Goal: Find specific page/section: Find specific page/section

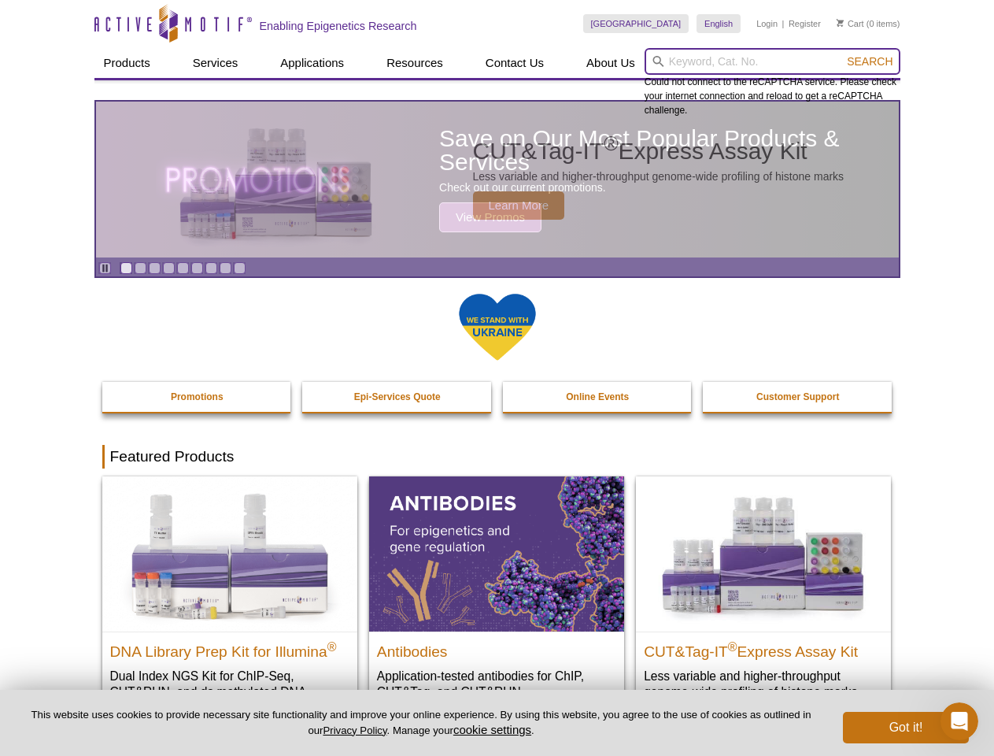
click at [772, 61] on input "search" at bounding box center [773, 61] width 256 height 27
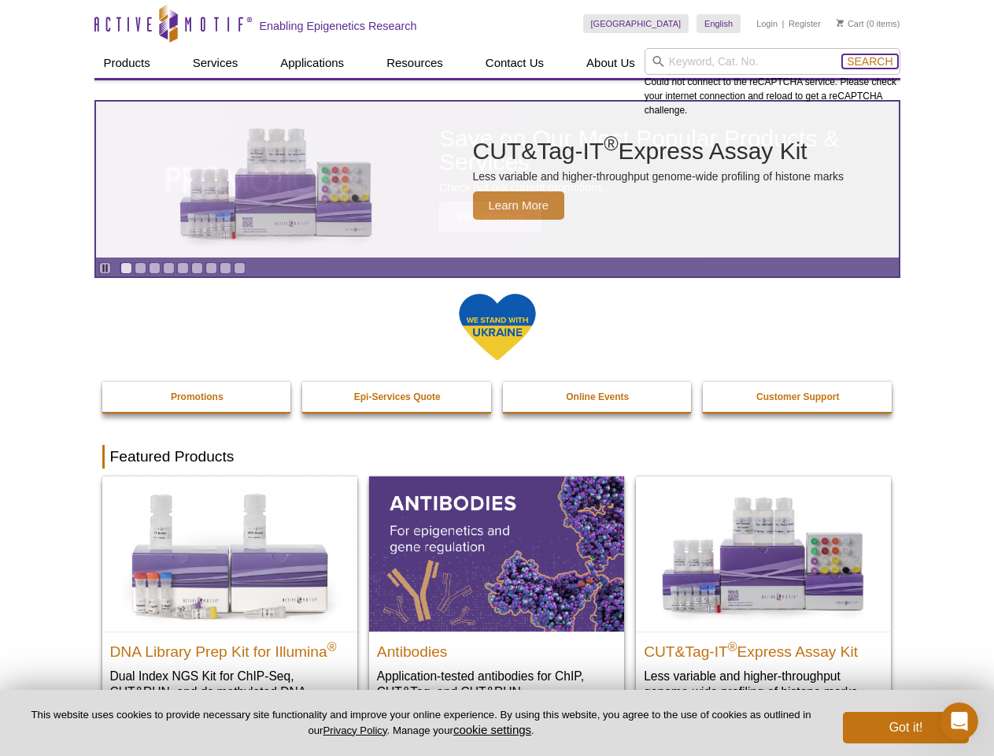
click at [870, 61] on span "Search" at bounding box center [870, 61] width 46 height 13
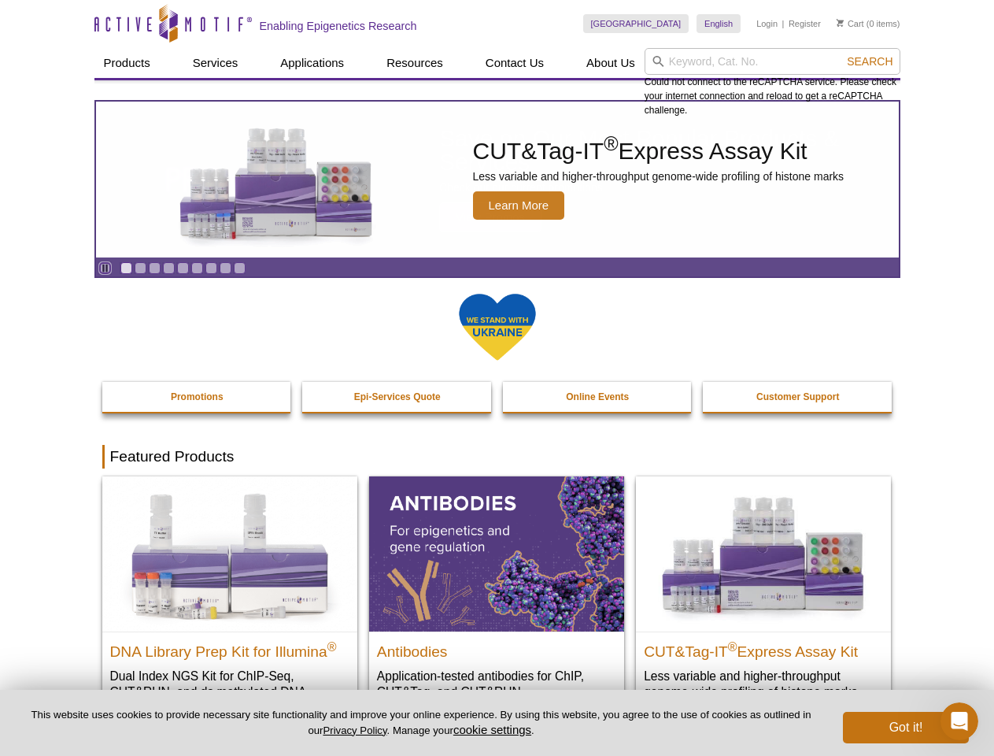
click at [105, 268] on icon "Pause" at bounding box center [105, 268] width 10 height 10
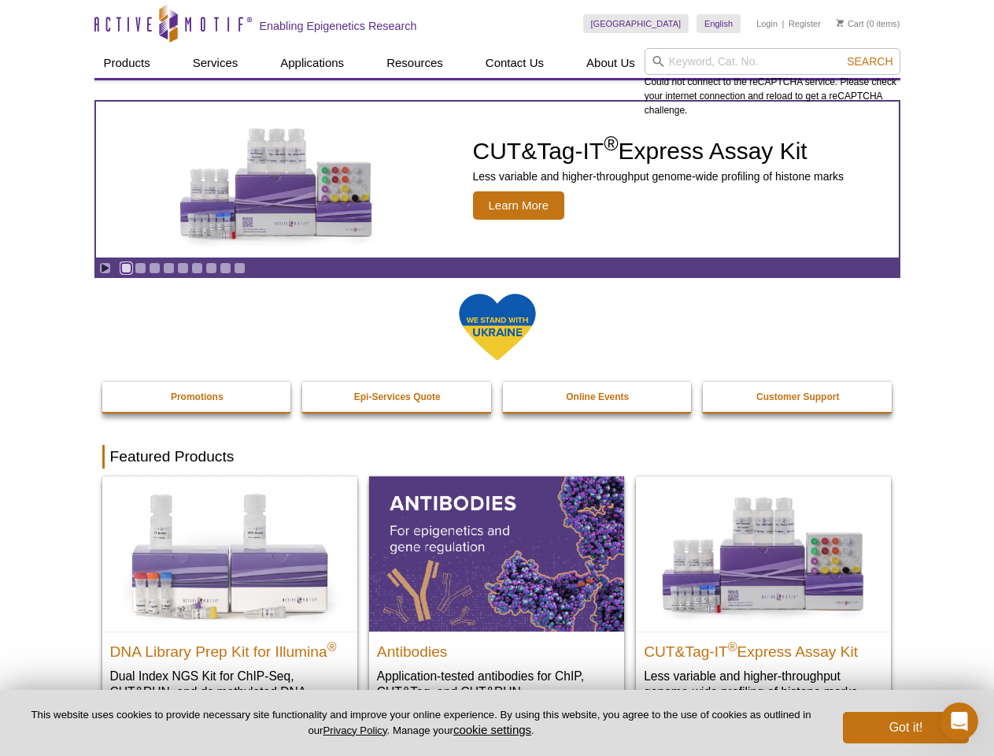
click at [126, 268] on link "Go to slide 1" at bounding box center [126, 268] width 12 height 12
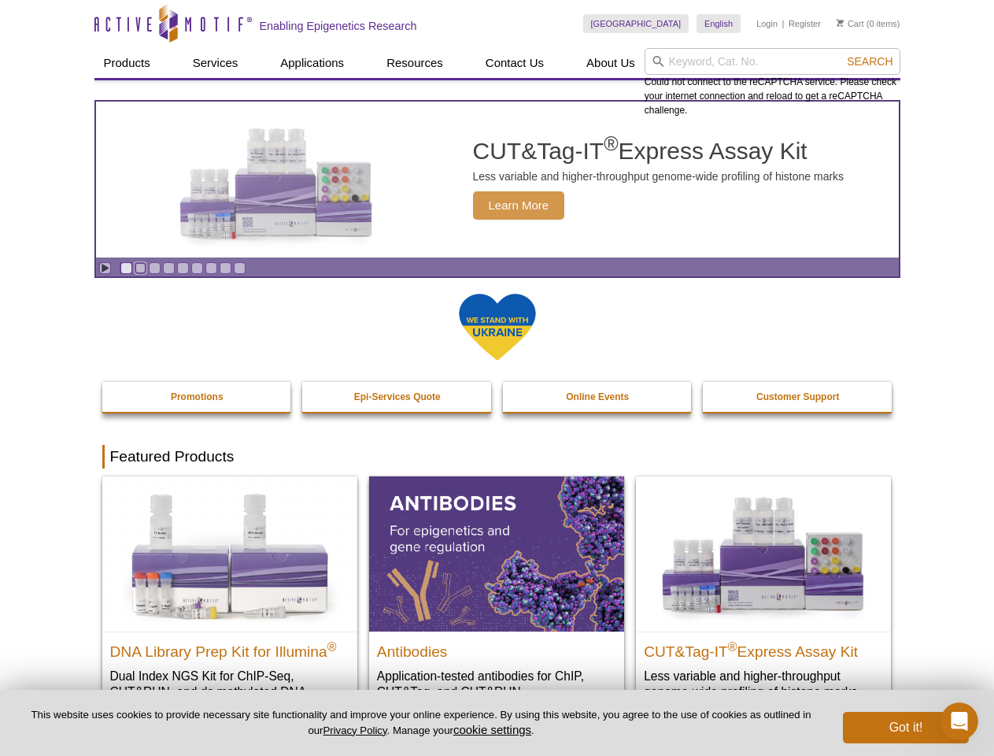
click at [140, 268] on link "Go to slide 2" at bounding box center [141, 268] width 12 height 12
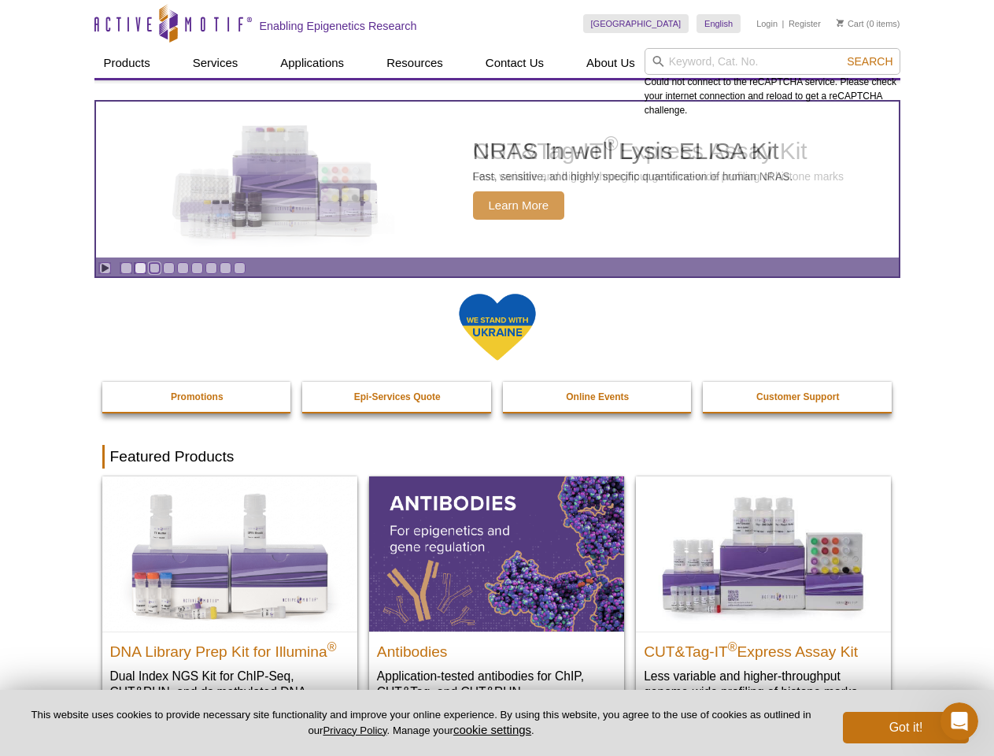
click at [154, 268] on link "Go to slide 3" at bounding box center [155, 268] width 12 height 12
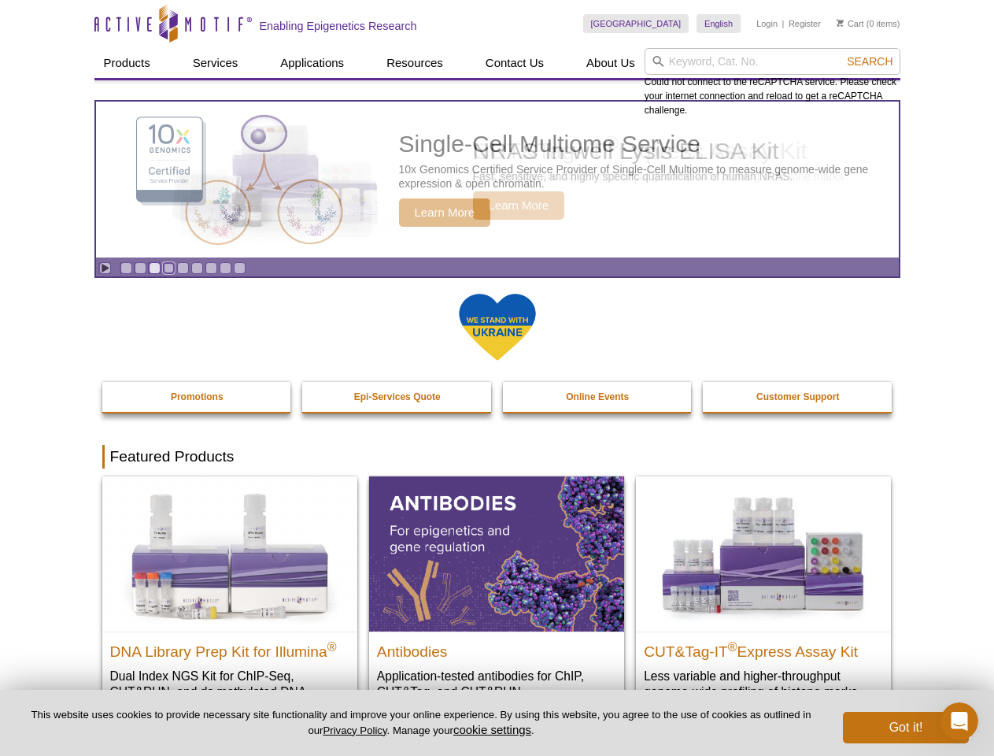
click at [168, 268] on link "Go to slide 4" at bounding box center [169, 268] width 12 height 12
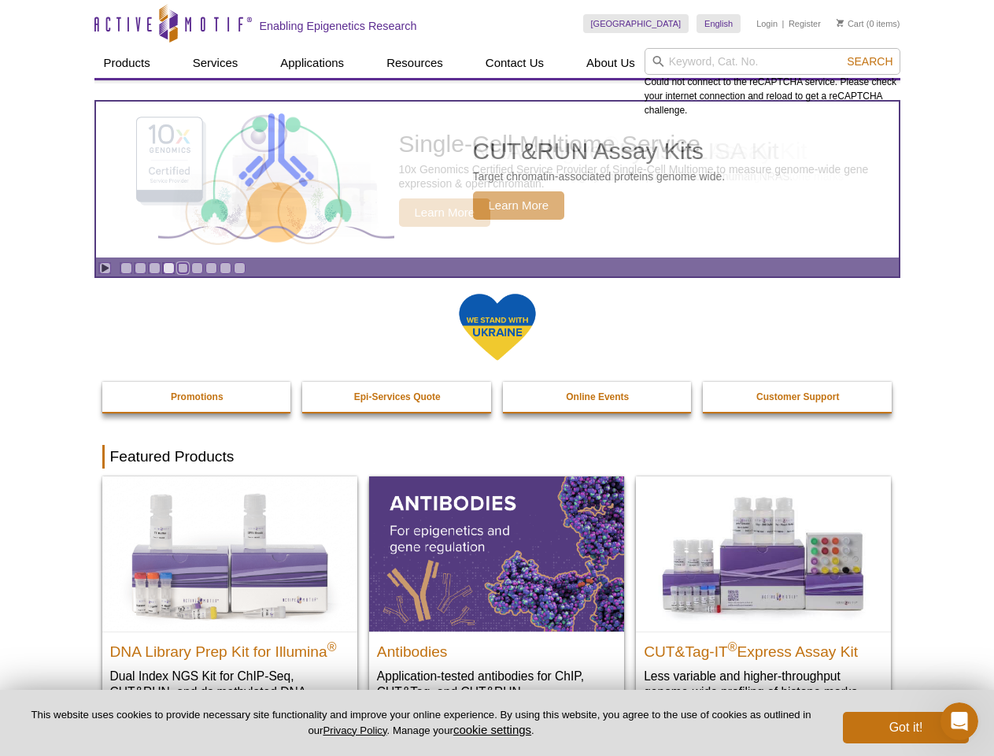
click at [183, 268] on link "Go to slide 5" at bounding box center [183, 268] width 12 height 12
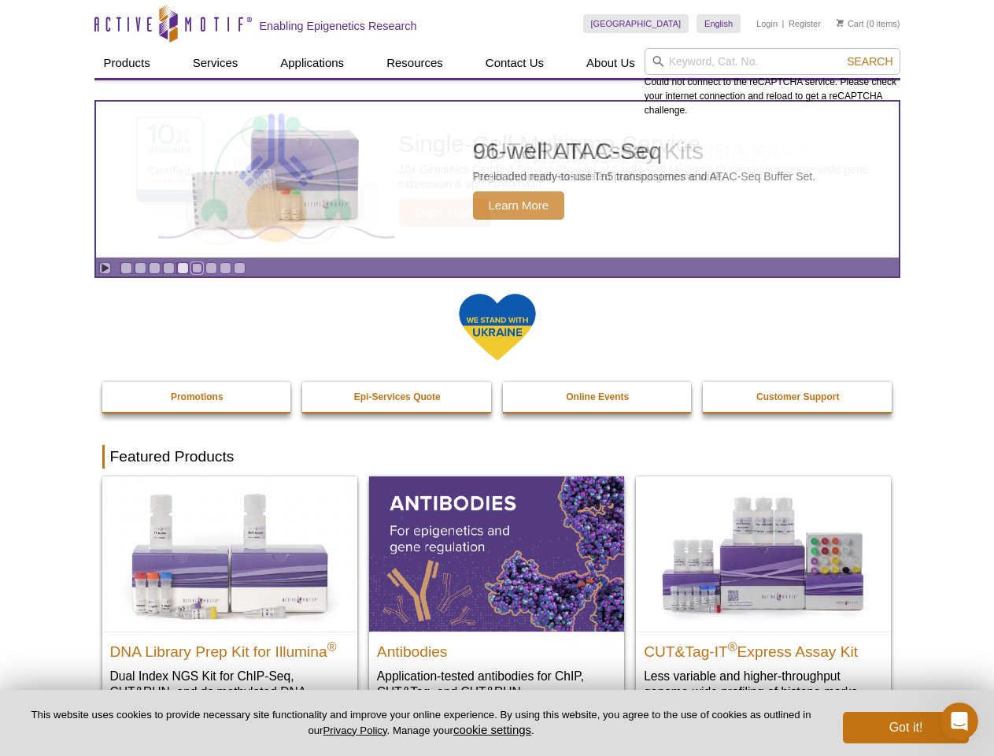
click at [197, 268] on link "Go to slide 6" at bounding box center [197, 268] width 12 height 12
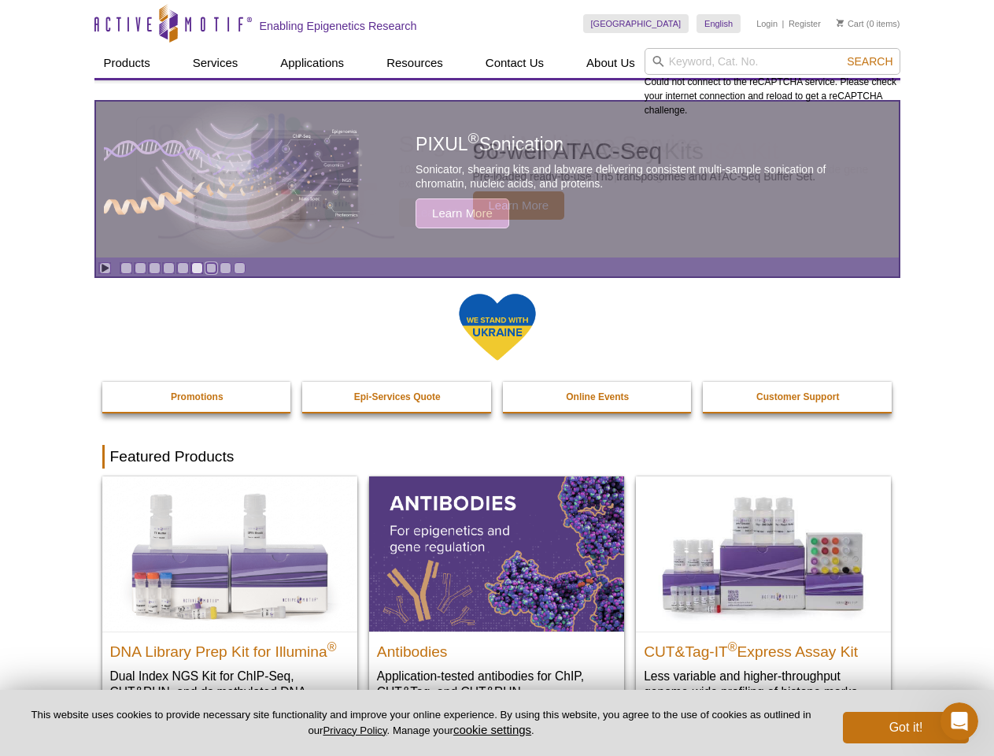
click at [211, 268] on link "Go to slide 7" at bounding box center [211, 268] width 12 height 12
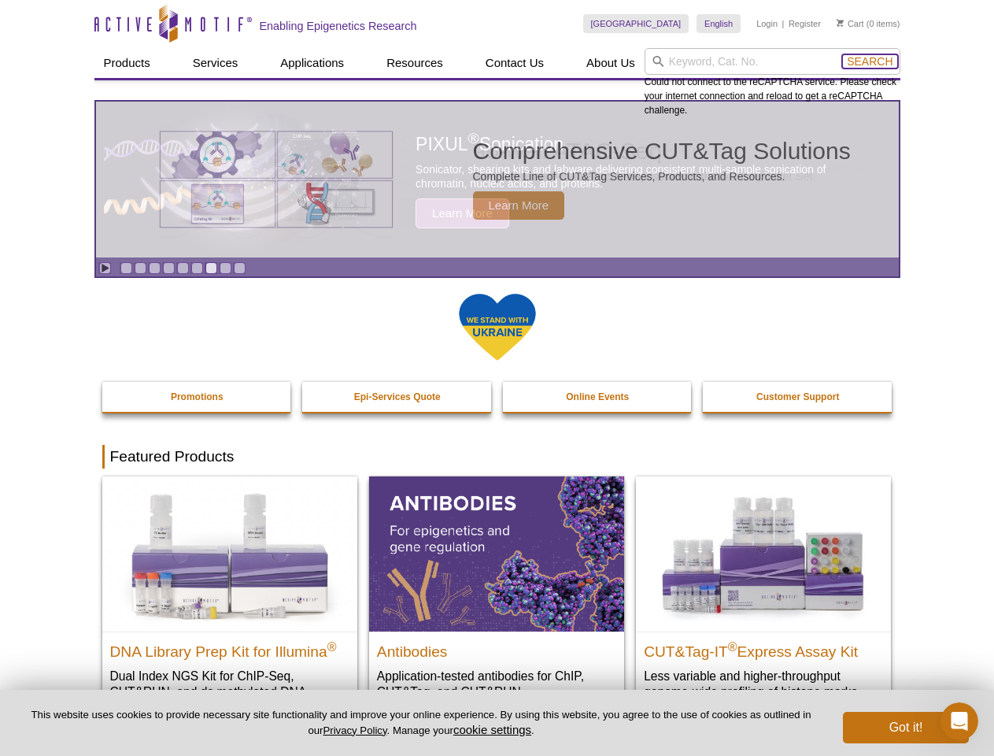
click at [870, 61] on span "Search" at bounding box center [870, 61] width 46 height 13
